Goal: Task Accomplishment & Management: Use online tool/utility

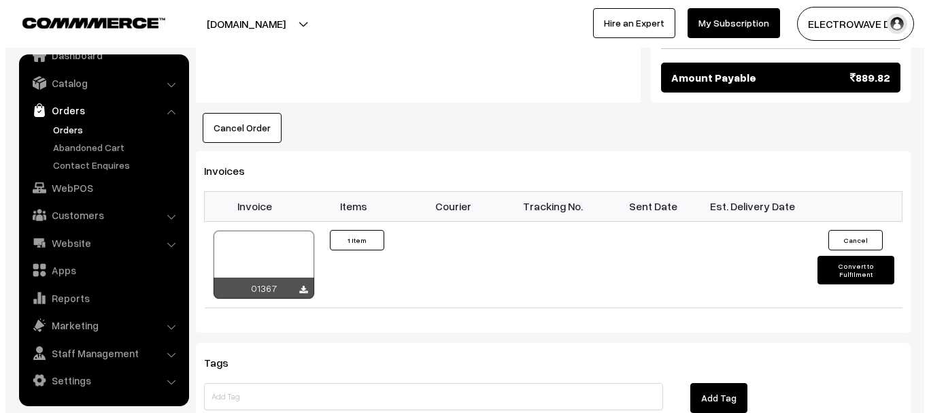
scroll to position [816, 0]
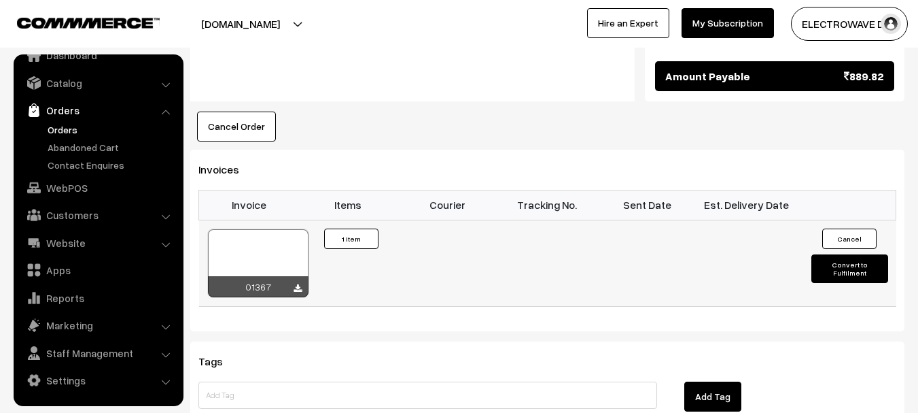
click at [855, 254] on button "Convert to Fulfilment" at bounding box center [850, 268] width 77 height 29
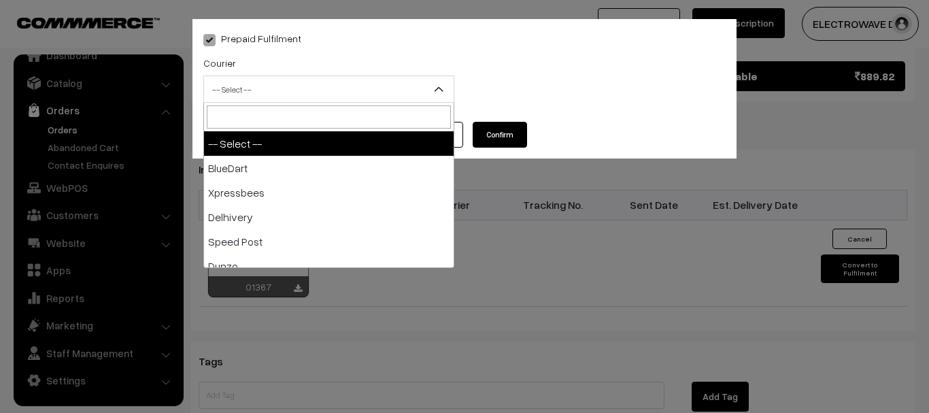
click at [400, 94] on span "-- Select --" at bounding box center [328, 89] width 249 height 24
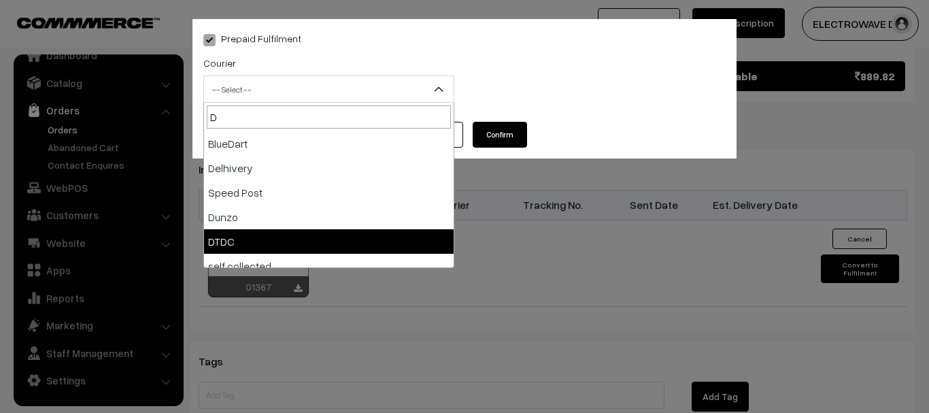
type input "D"
select select "7"
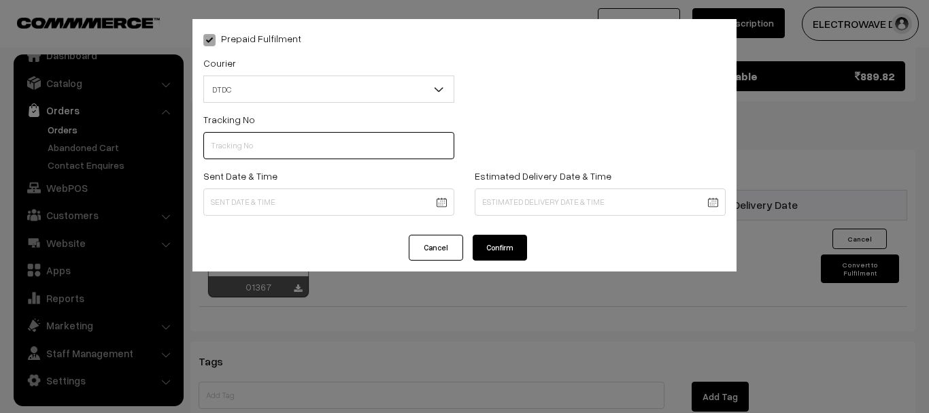
click at [310, 148] on input "text" at bounding box center [328, 145] width 251 height 27
type input "C55404020"
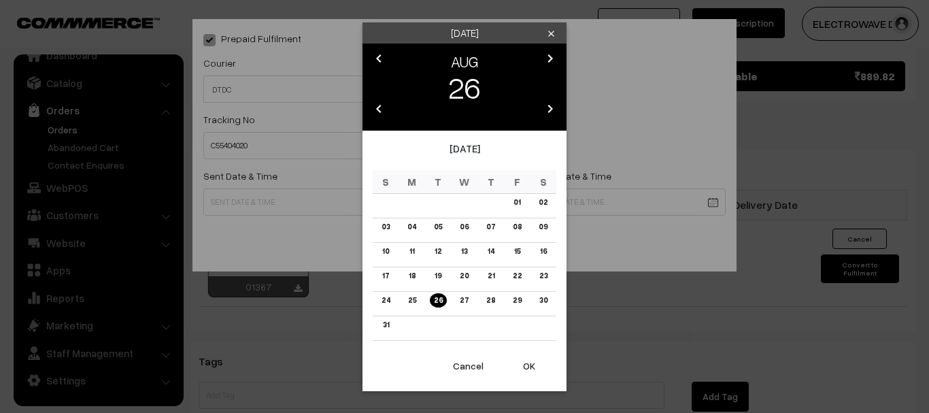
click at [540, 296] on link "30" at bounding box center [542, 300] width 16 height 14
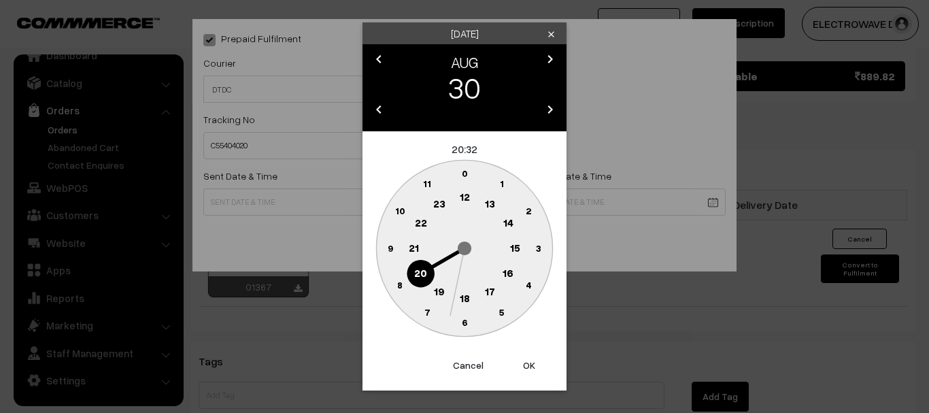
click at [534, 365] on button "OK" at bounding box center [529, 365] width 54 height 30
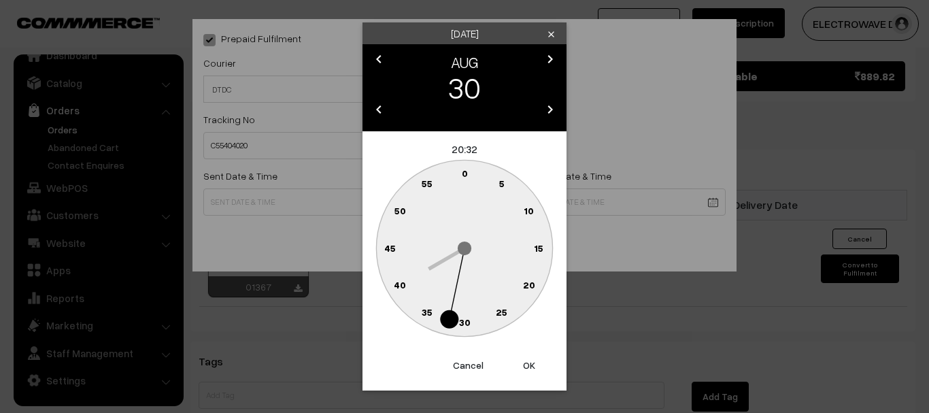
click at [534, 365] on button "OK" at bounding box center [529, 365] width 54 height 30
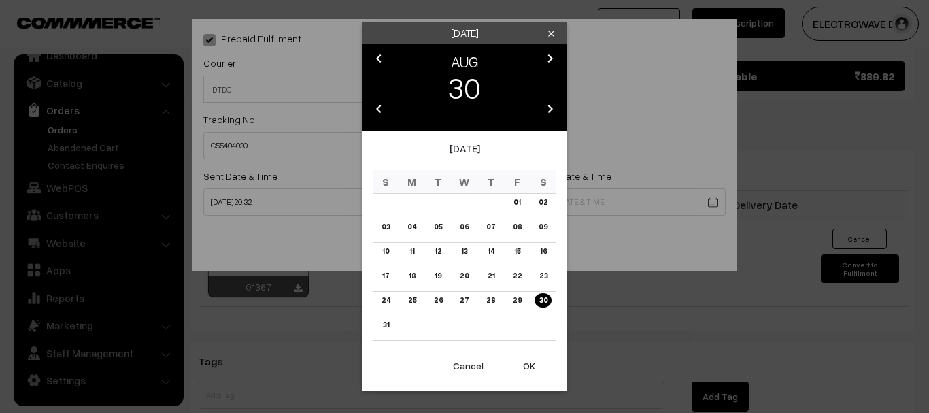
click at [442, 305] on link "26" at bounding box center [438, 300] width 17 height 14
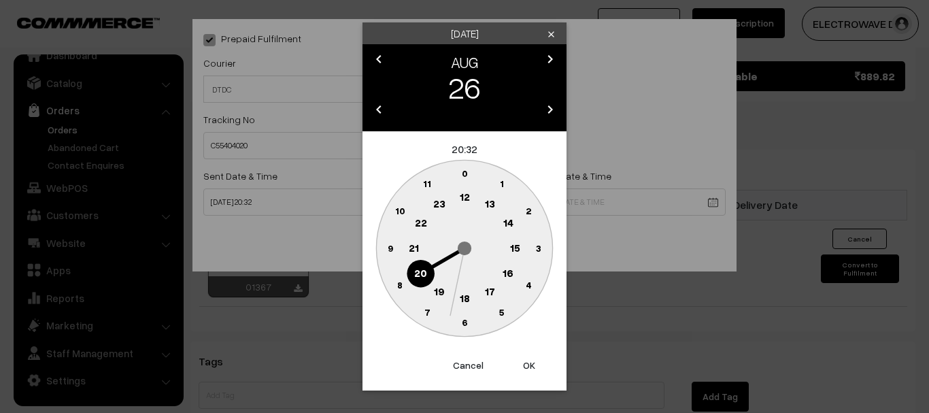
click at [520, 360] on button "OK" at bounding box center [529, 365] width 54 height 30
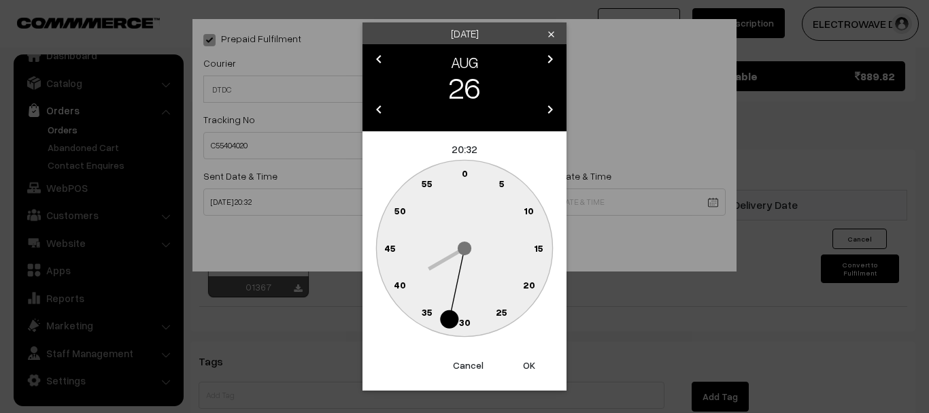
click at [520, 360] on button "OK" at bounding box center [529, 365] width 54 height 30
type input "26-08-2025 20:32"
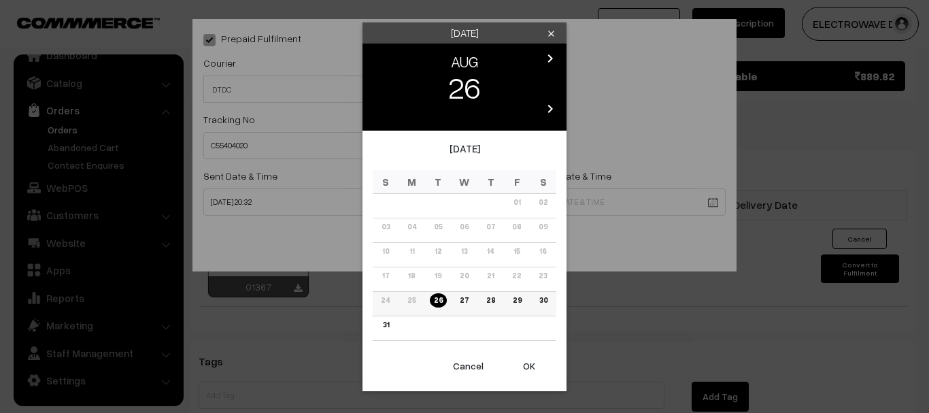
drag, startPoint x: 537, startPoint y: 298, endPoint x: 535, endPoint y: 309, distance: 10.4
click at [537, 299] on link "30" at bounding box center [542, 300] width 16 height 14
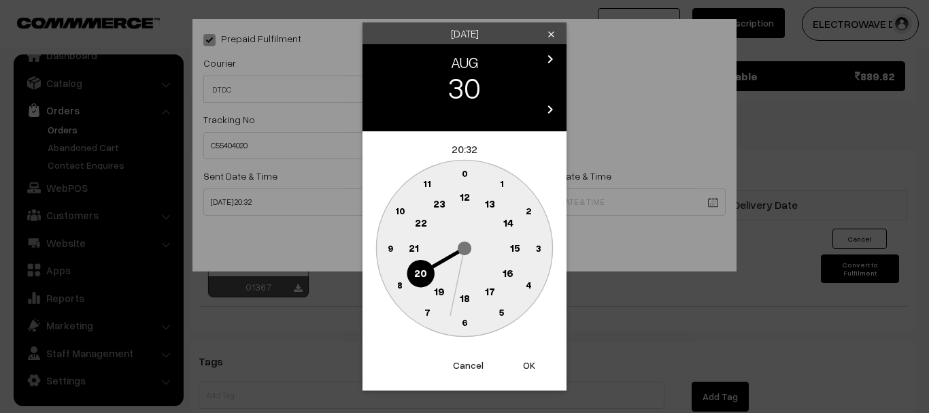
click at [524, 366] on button "OK" at bounding box center [529, 365] width 54 height 30
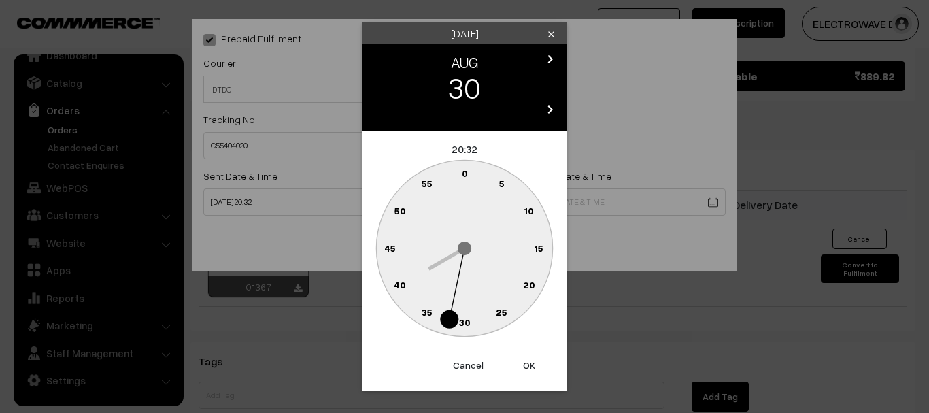
click at [524, 366] on button "OK" at bounding box center [529, 365] width 54 height 30
type input "30-08-2025 20:32"
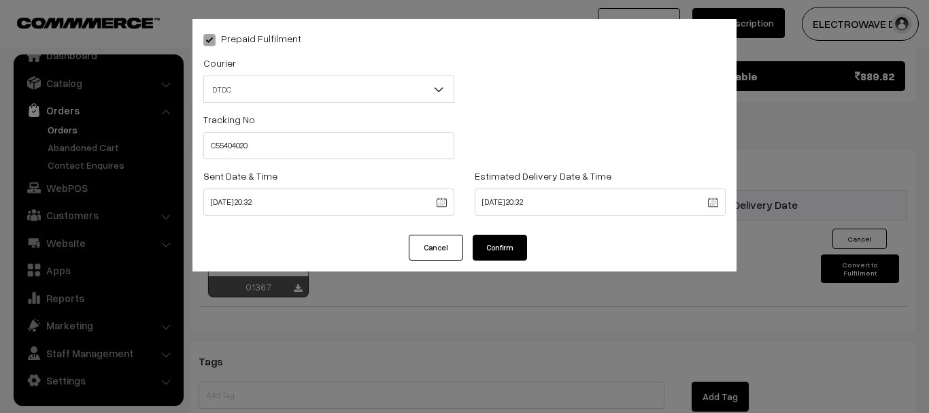
click at [479, 250] on button "Confirm" at bounding box center [499, 248] width 54 height 26
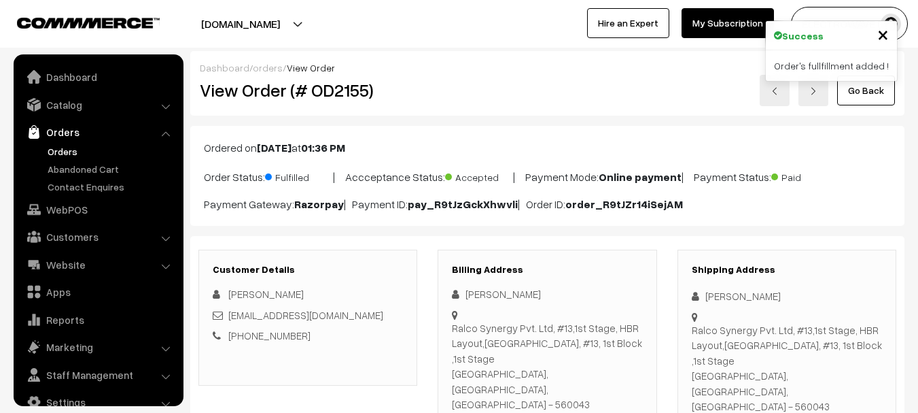
scroll to position [22, 0]
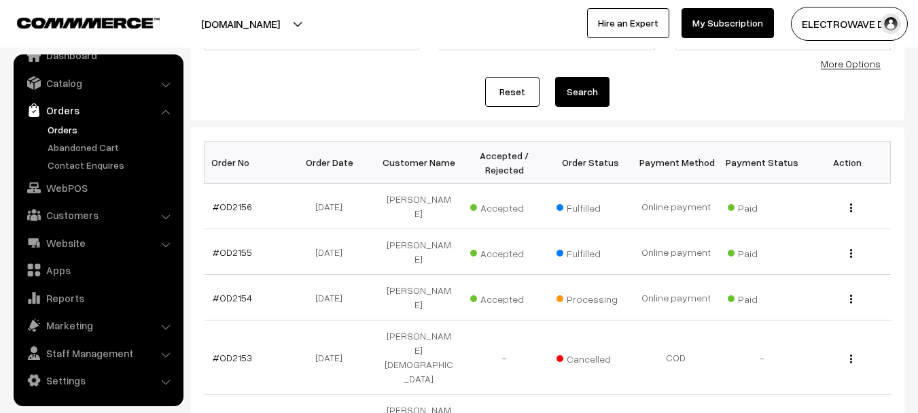
scroll to position [204, 0]
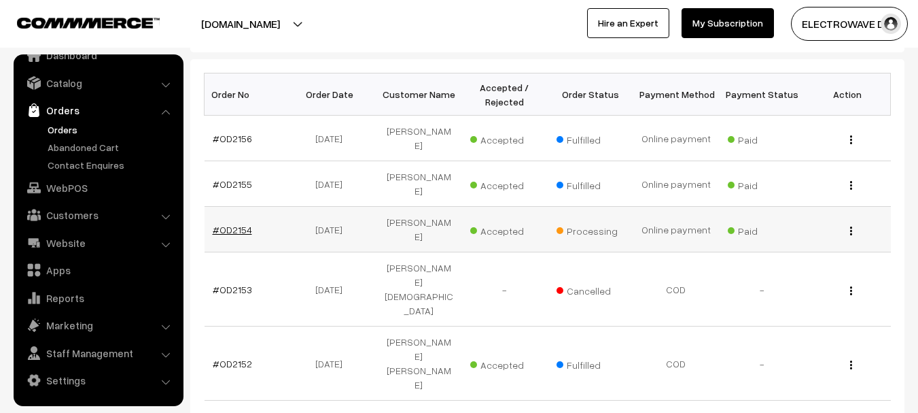
click at [237, 224] on link "#OD2154" at bounding box center [232, 230] width 39 height 12
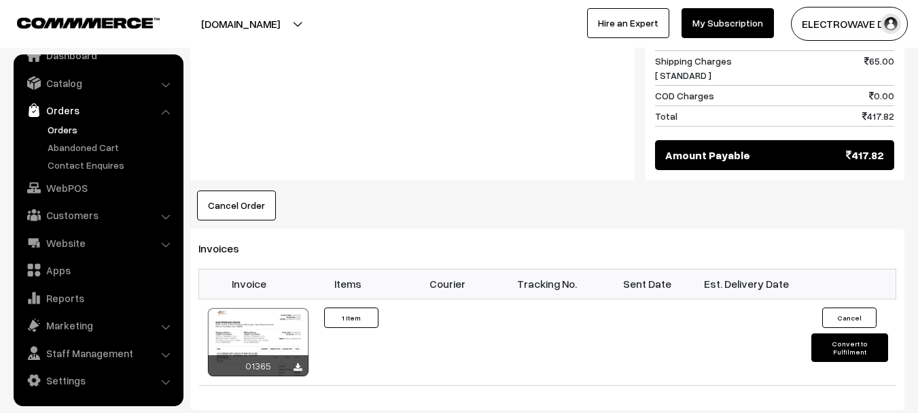
scroll to position [816, 0]
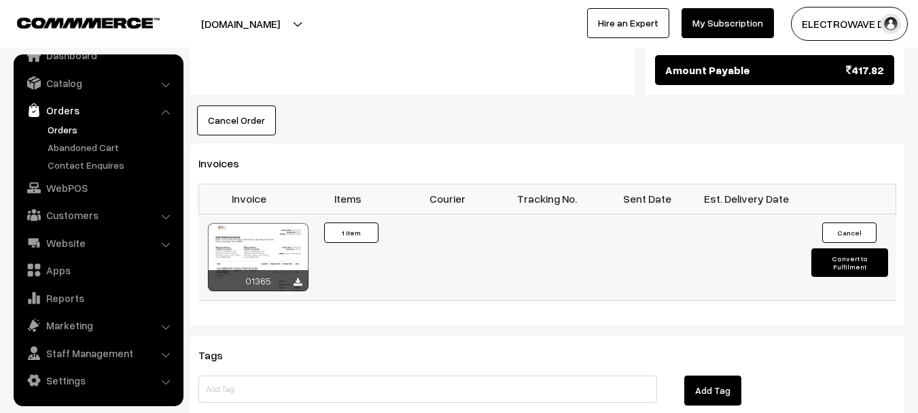
click at [876, 248] on button "Convert to Fulfilment" at bounding box center [850, 262] width 77 height 29
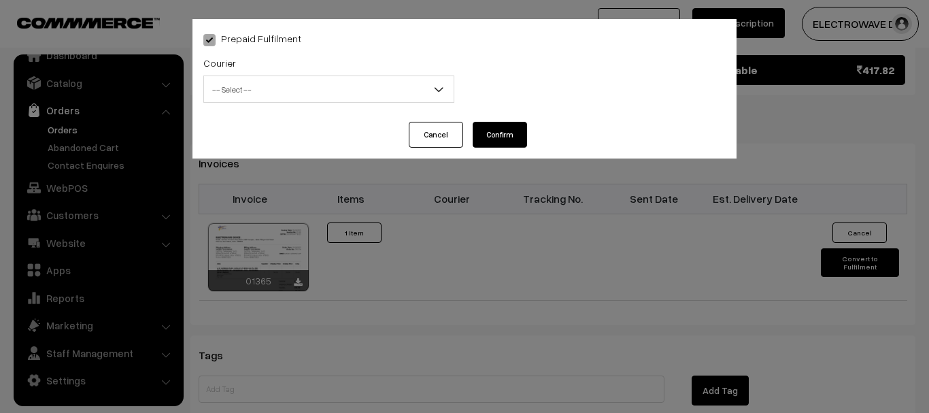
click at [400, 86] on span "-- Select --" at bounding box center [328, 89] width 249 height 24
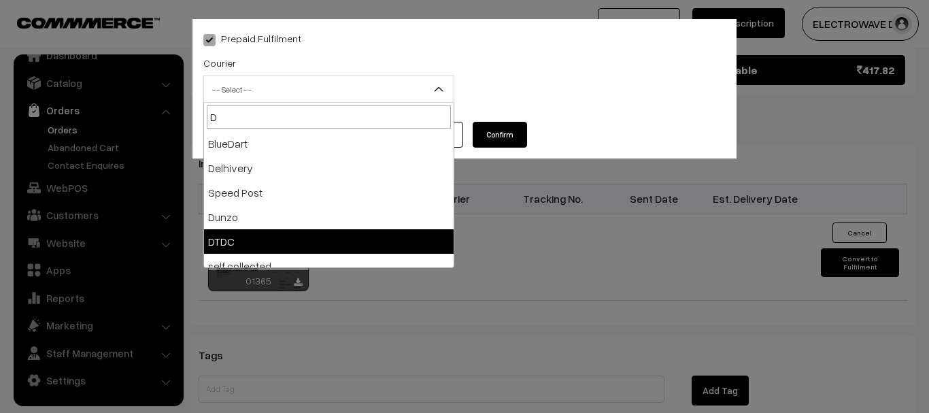
type input "D"
select select "7"
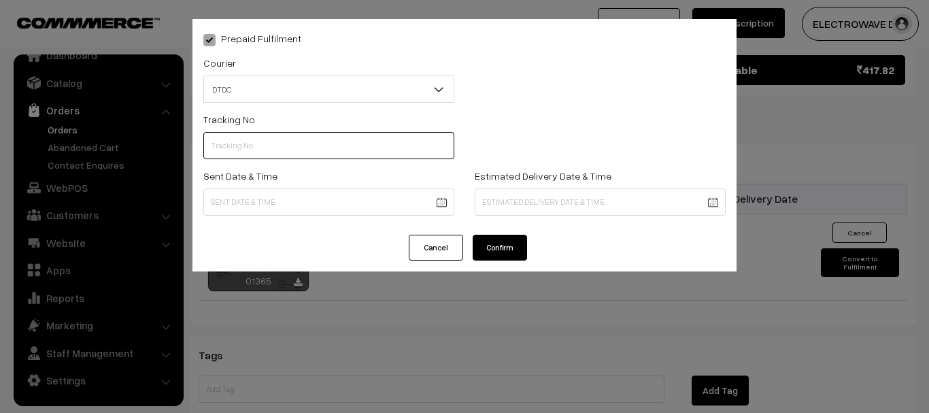
click at [349, 138] on input "text" at bounding box center [328, 145] width 251 height 27
type input "C5540"
click at [432, 242] on button "Cancel" at bounding box center [436, 248] width 54 height 26
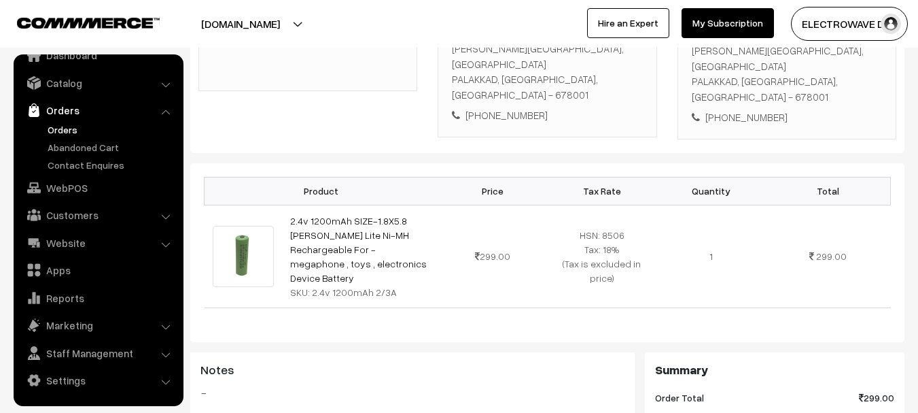
scroll to position [272, 0]
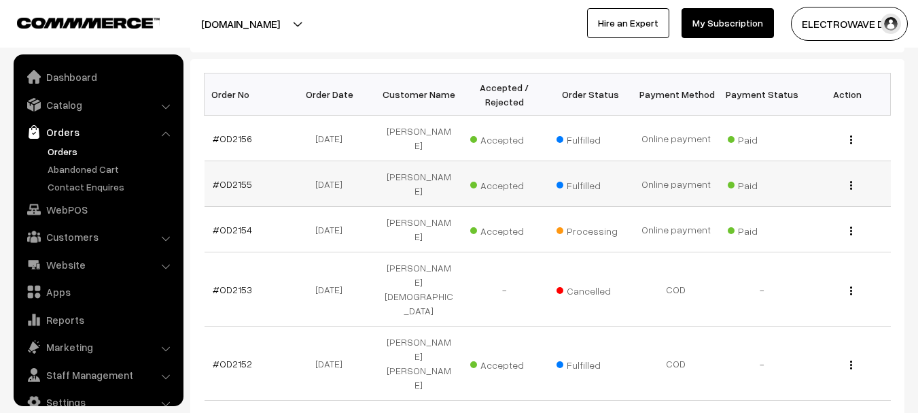
scroll to position [22, 0]
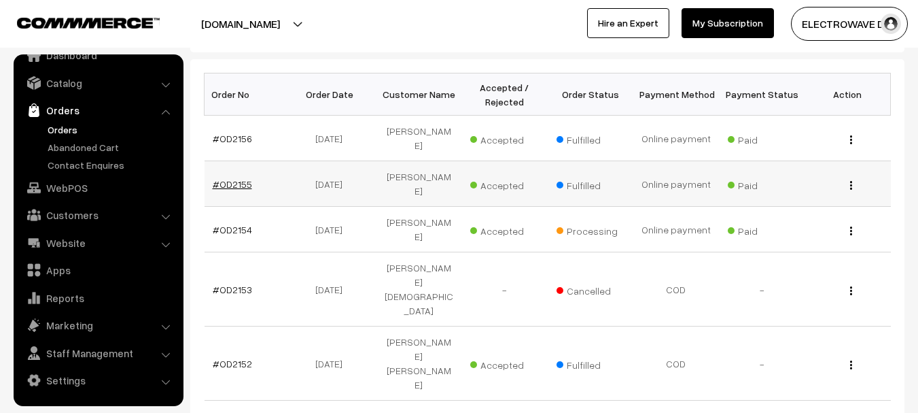
click at [232, 178] on link "#OD2155" at bounding box center [232, 184] width 39 height 12
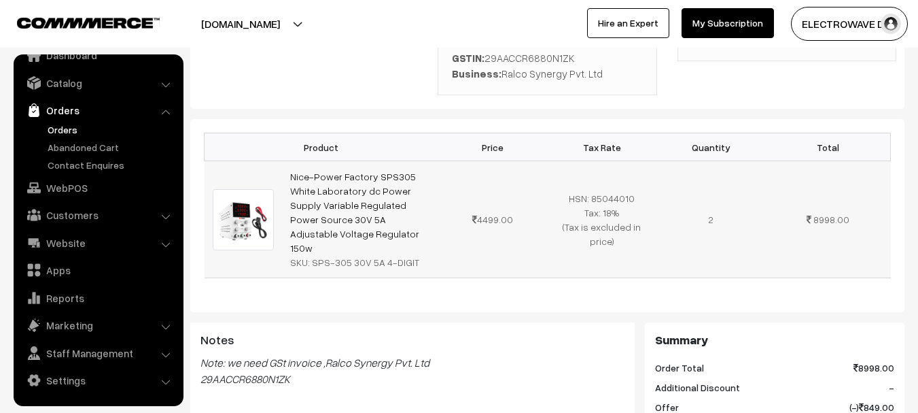
scroll to position [340, 0]
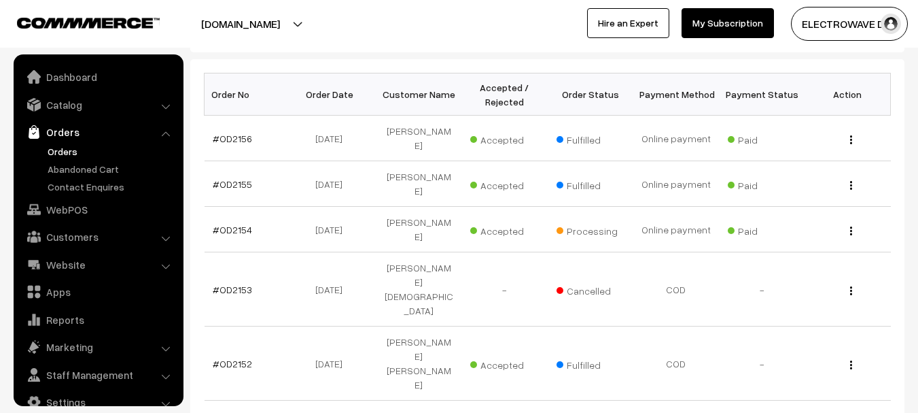
scroll to position [22, 0]
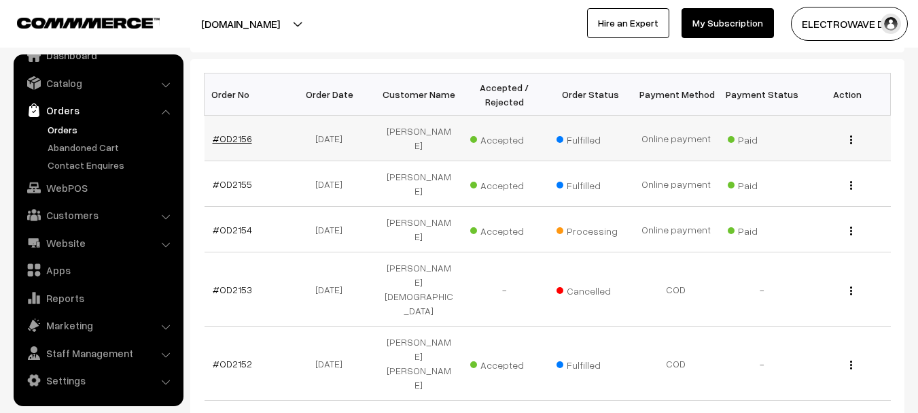
click at [247, 133] on link "#OD2156" at bounding box center [232, 139] width 39 height 12
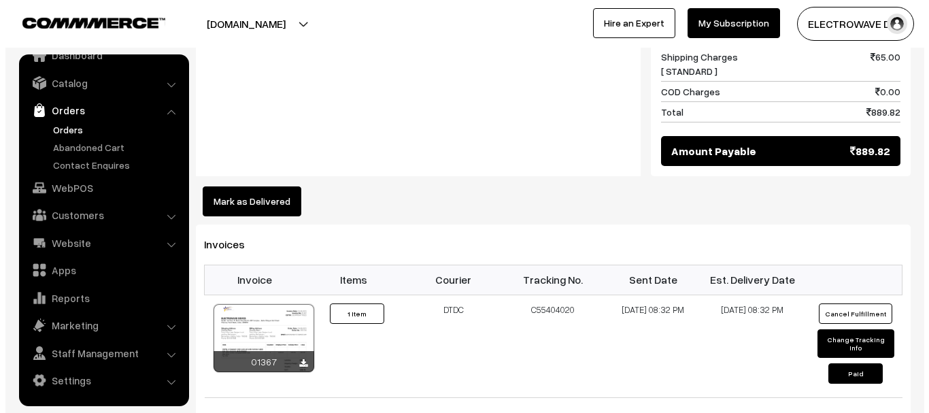
scroll to position [748, 0]
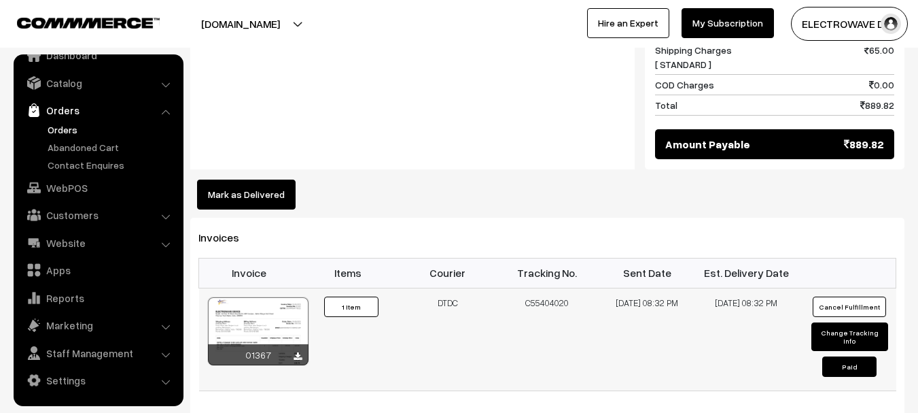
click at [852, 322] on button "Change Tracking Info" at bounding box center [850, 336] width 77 height 29
select select "7"
type input "C55404020"
type input "26-08-2025 20:32"
type input "30-08-2025 20:32"
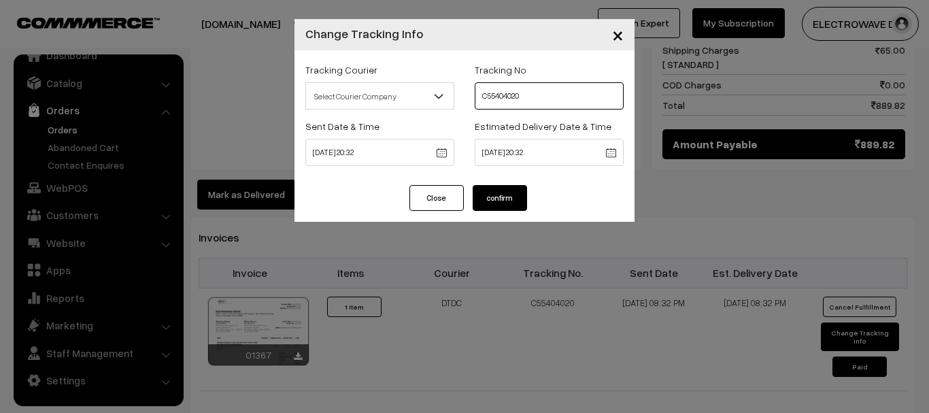
click at [526, 94] on input "C55404020" at bounding box center [548, 95] width 149 height 27
type input "C55404019"
click at [502, 192] on button "confirm" at bounding box center [499, 198] width 54 height 26
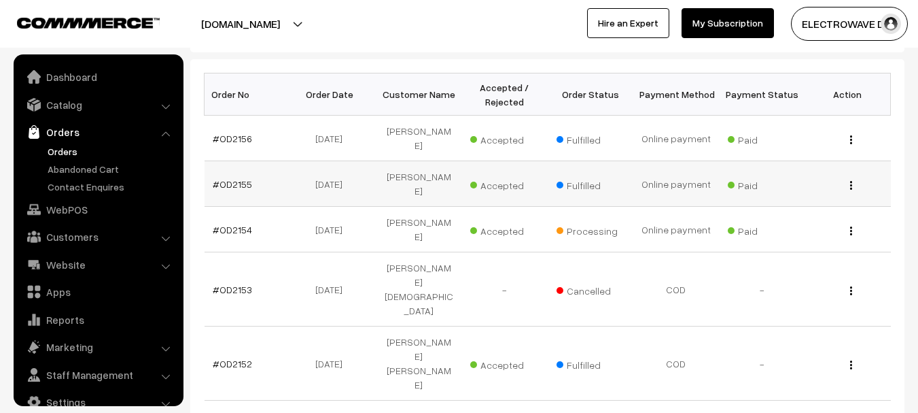
scroll to position [22, 0]
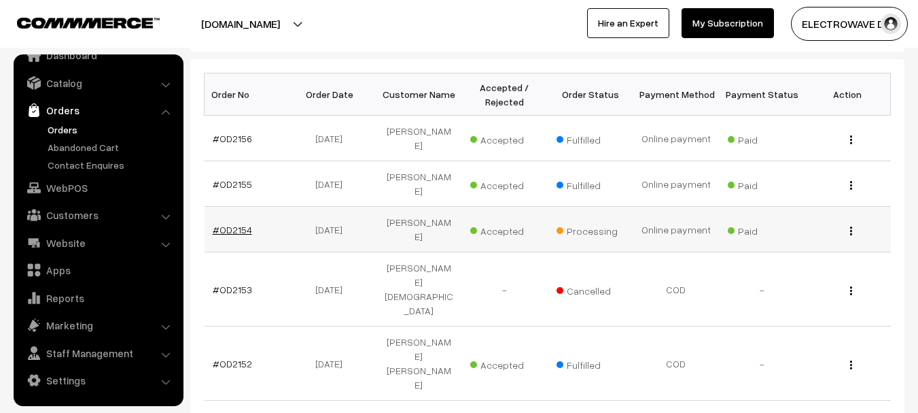
click at [234, 224] on link "#OD2154" at bounding box center [232, 230] width 39 height 12
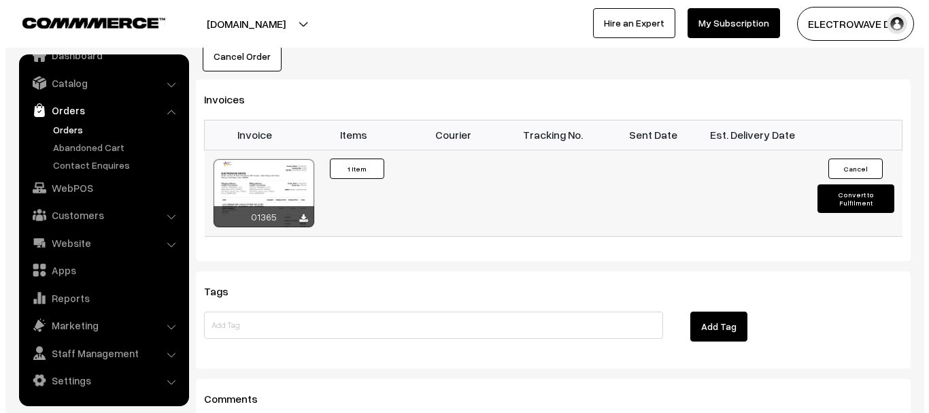
scroll to position [884, 0]
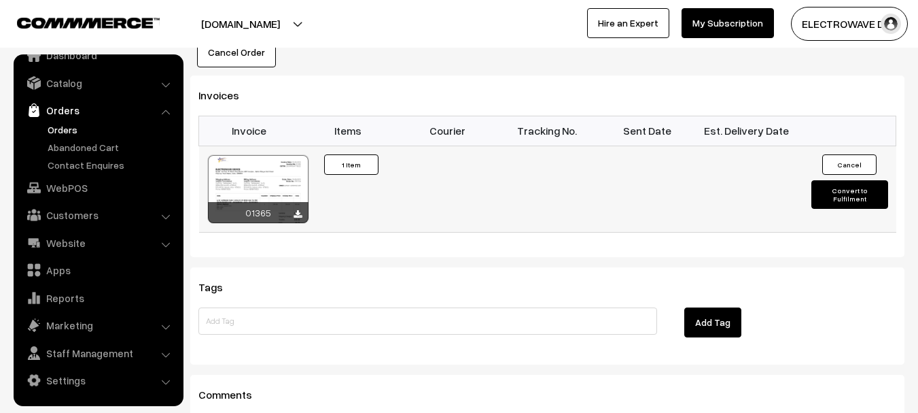
click at [850, 180] on button "Convert to Fulfilment" at bounding box center [850, 194] width 77 height 29
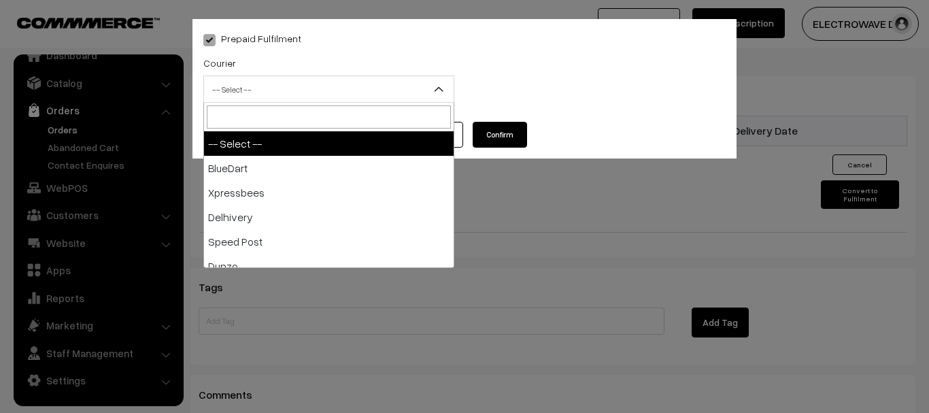
click at [298, 86] on span "-- Select --" at bounding box center [328, 89] width 249 height 24
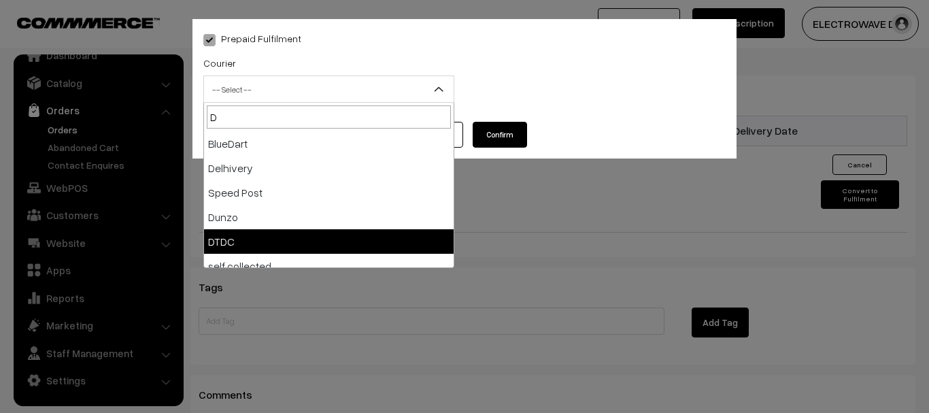
type input "D"
select select "7"
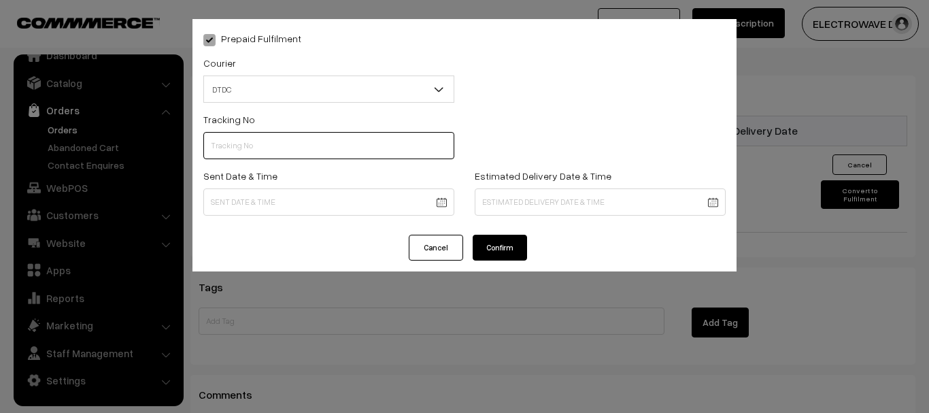
click at [288, 136] on input "text" at bounding box center [328, 145] width 251 height 27
type input "C55404020"
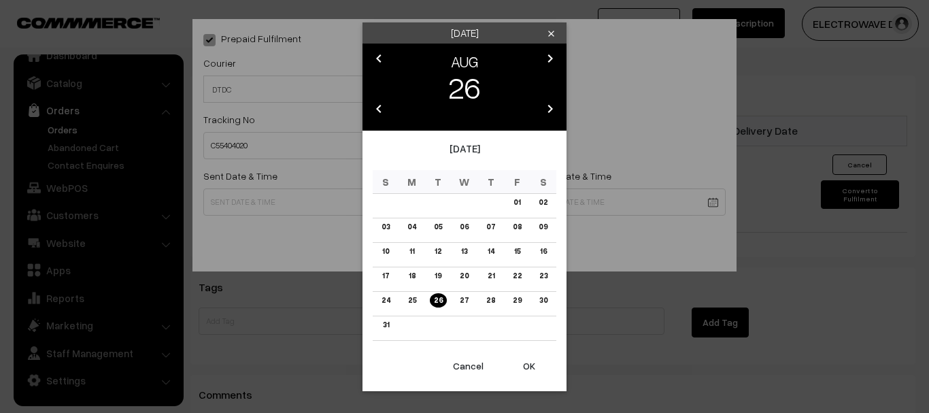
click at [531, 366] on button "OK" at bounding box center [529, 366] width 54 height 30
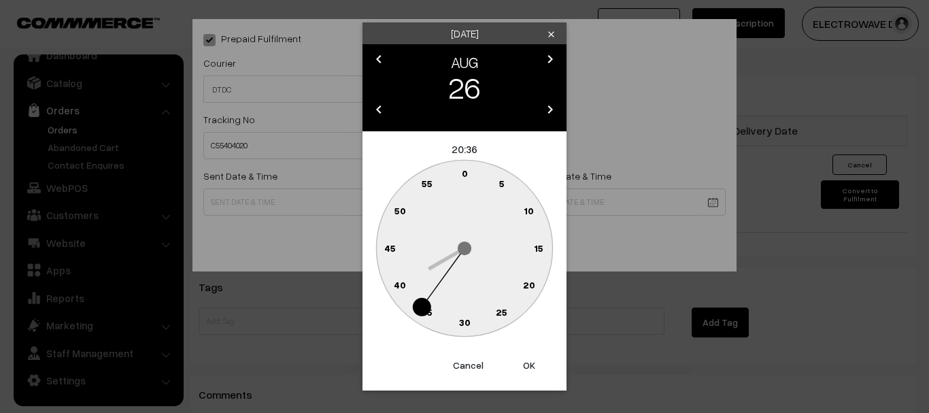
click at [531, 366] on button "OK" at bounding box center [529, 365] width 54 height 30
type input "26-08-2025 20:36"
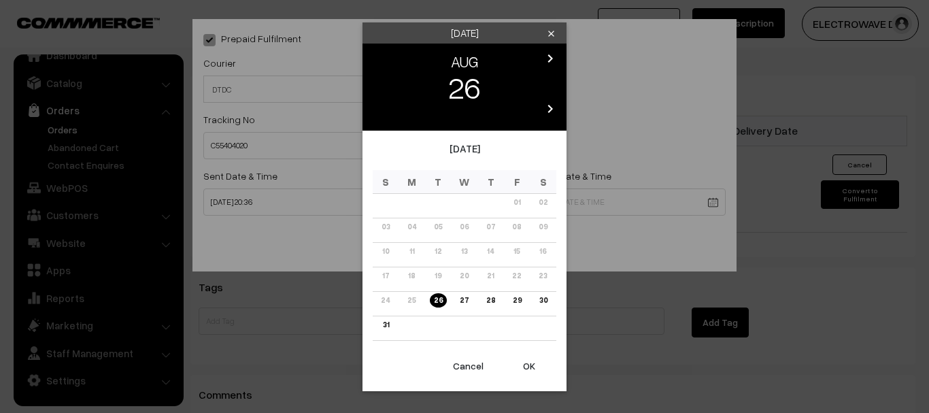
click at [548, 300] on link "30" at bounding box center [542, 300] width 16 height 14
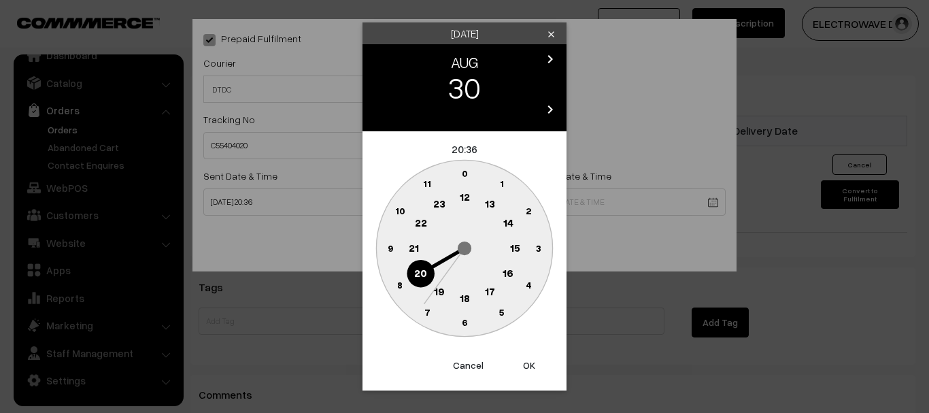
click at [534, 364] on button "OK" at bounding box center [529, 365] width 54 height 30
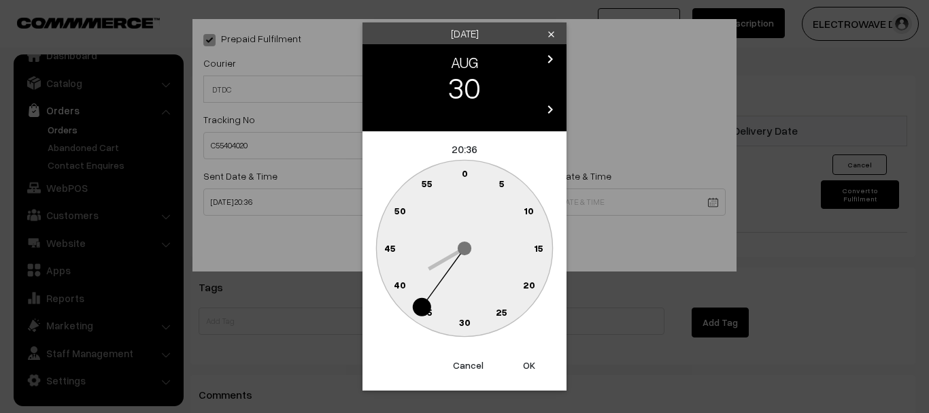
click at [534, 364] on button "OK" at bounding box center [529, 365] width 54 height 30
type input "30-08-2025 20:36"
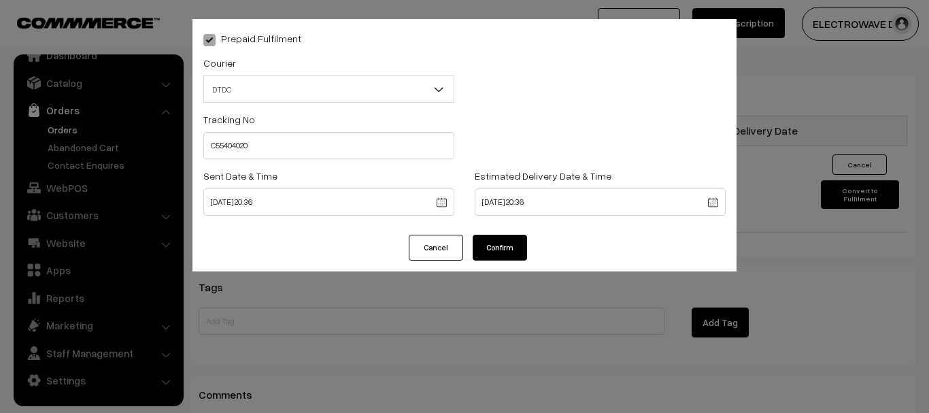
click at [517, 250] on button "Confirm" at bounding box center [499, 248] width 54 height 26
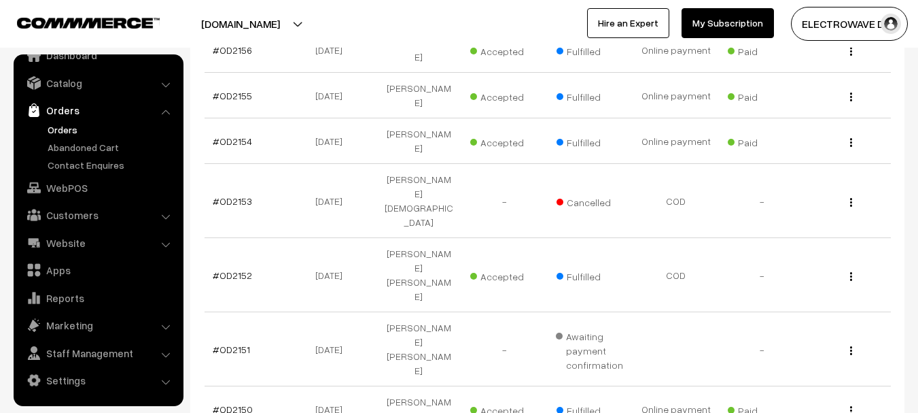
scroll to position [496, 0]
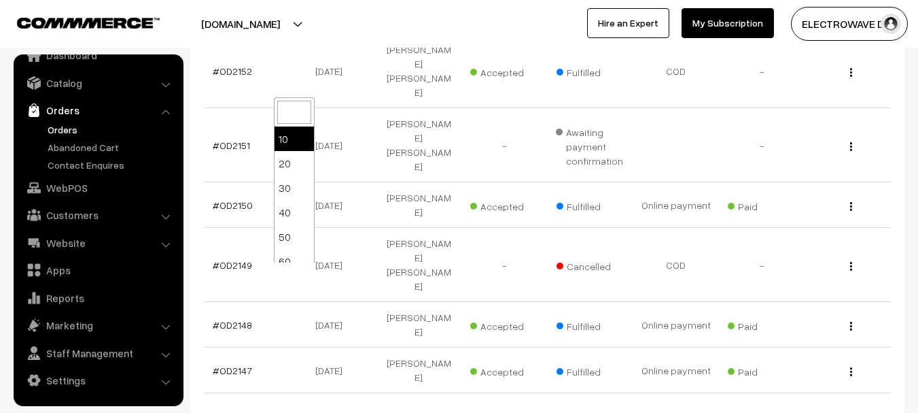
select select "20"
